Goal: Find specific page/section: Find specific page/section

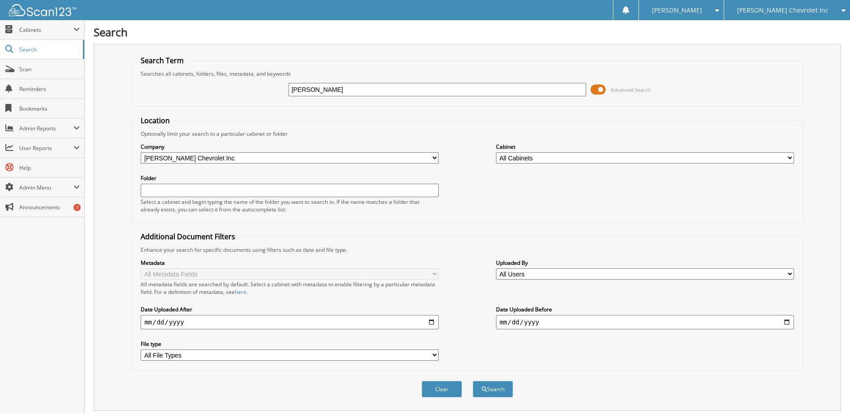
type input "THOMAS, GREGORY"
click at [473, 381] on button "Search" at bounding box center [493, 389] width 40 height 17
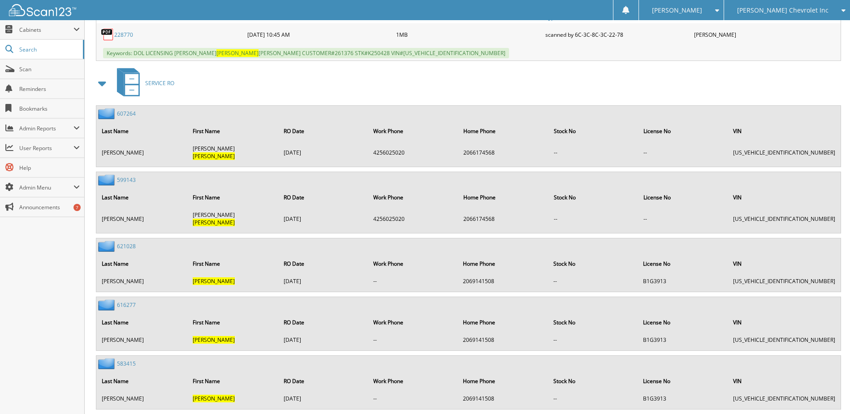
scroll to position [538, 0]
click at [126, 242] on link "621028" at bounding box center [126, 246] width 19 height 8
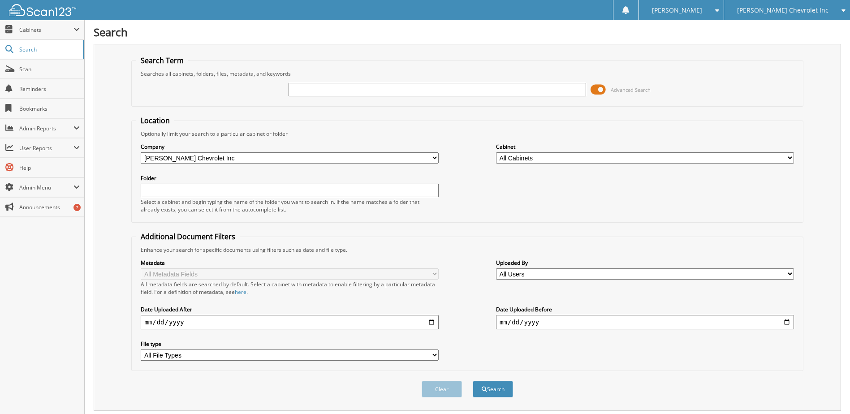
paste input "[US_VEHICLE_IDENTIFICATION_NUMBER]"
type input "[US_VEHICLE_IDENTIFICATION_NUMBER]"
click at [492, 387] on button "Search" at bounding box center [493, 389] width 40 height 17
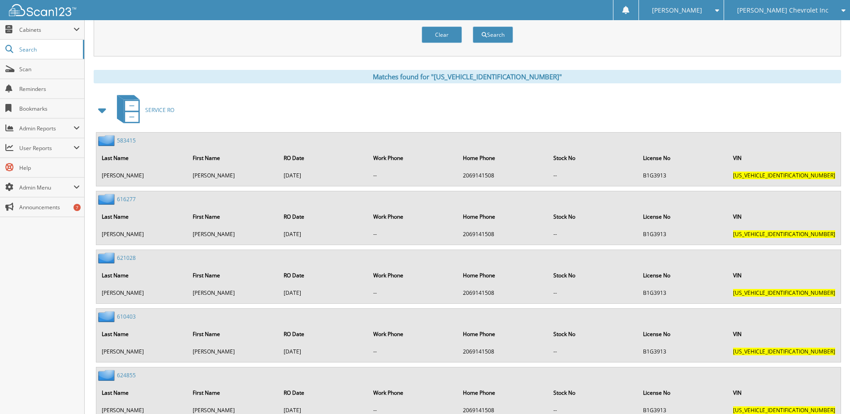
scroll to position [340, 0]
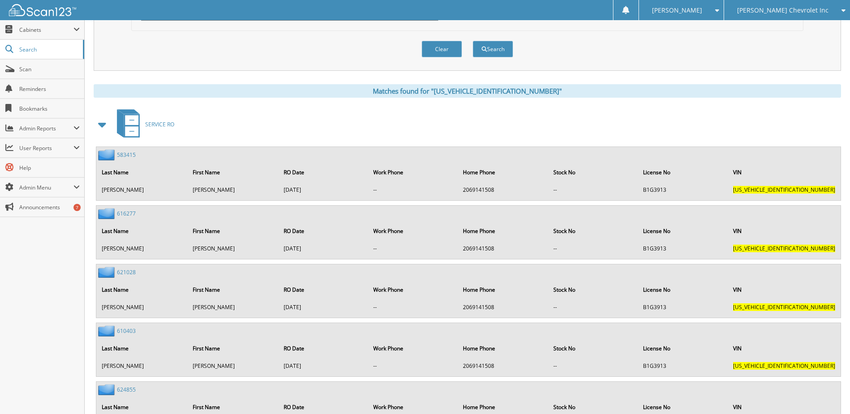
click at [308, 129] on div "SERVICE RO" at bounding box center [467, 124] width 747 height 35
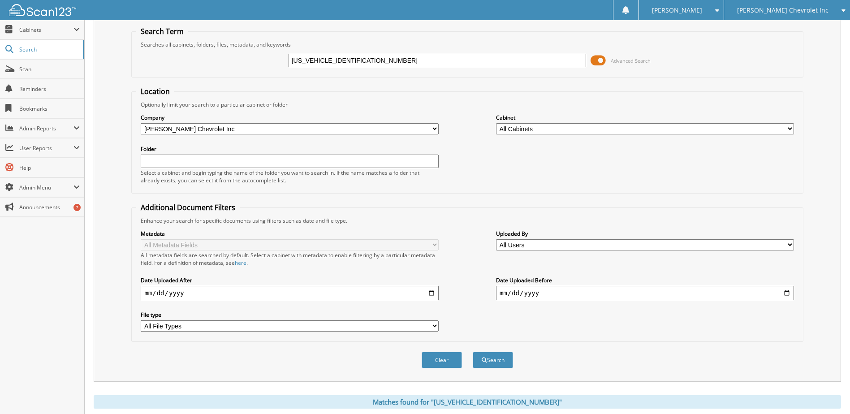
scroll to position [0, 0]
